Goal: Submit feedback/report problem: Submit feedback/report problem

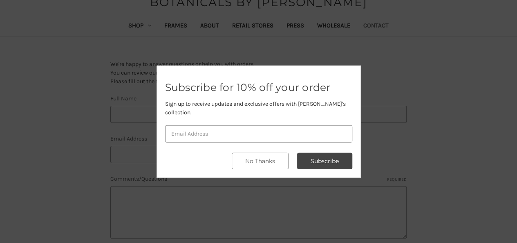
scroll to position [123, 0]
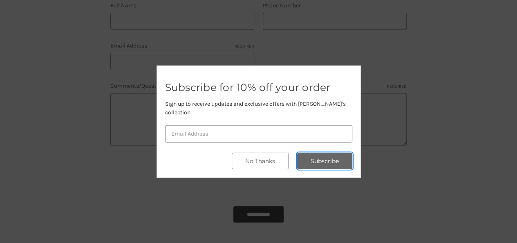
click at [332, 155] on button "Subscribe" at bounding box center [324, 161] width 55 height 16
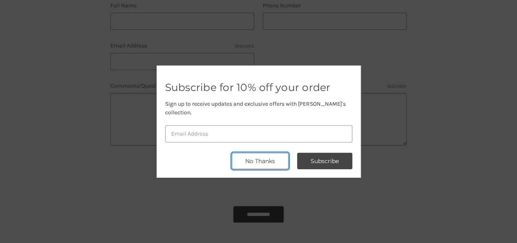
click at [268, 159] on button "No Thanks" at bounding box center [260, 161] width 57 height 16
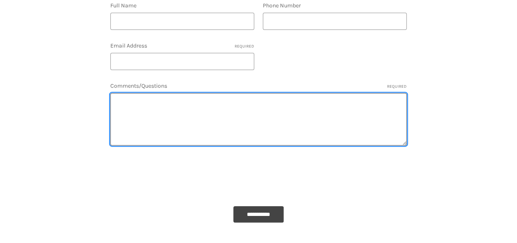
click at [163, 110] on textarea "Comments/Questions Required" at bounding box center [258, 119] width 296 height 52
paste textarea ""Hello there, I came across your Website, when searching on Google and noticed …"
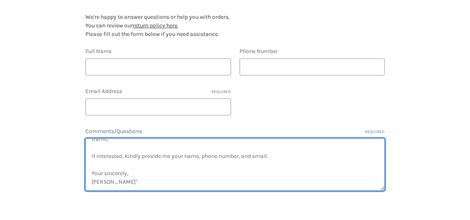
scroll to position [74, 0]
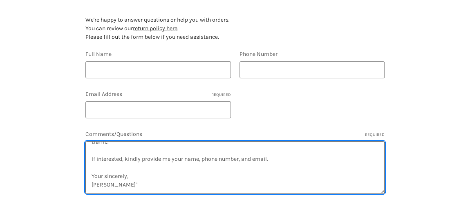
type textarea ""Hello there, I came across your Website, when searching on Google and noticed …"
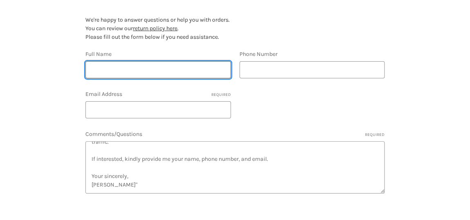
click at [139, 62] on input "Full Name" at bounding box center [157, 69] width 145 height 17
type input "Lucy Johnson"
type input "1201201200"
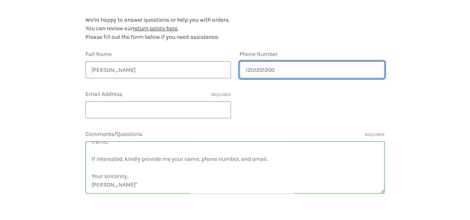
type input "lucyjohnson.web@gmail.com"
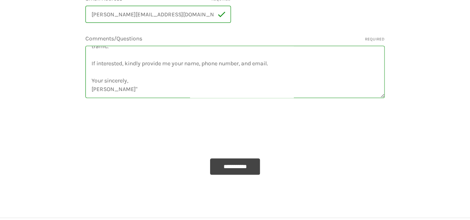
scroll to position [186, 0]
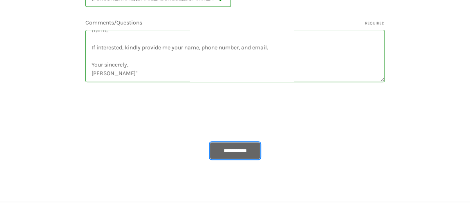
click at [226, 149] on input "**********" at bounding box center [235, 151] width 50 height 16
